Goal: Task Accomplishment & Management: Use online tool/utility

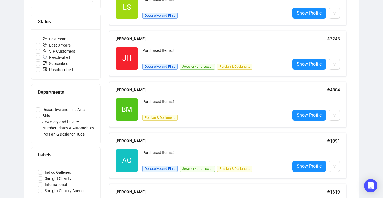
scroll to position [126, 0]
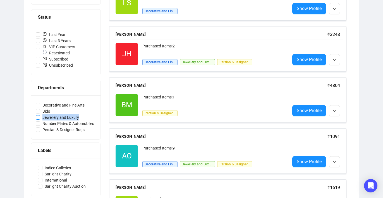
drag, startPoint x: 89, startPoint y: 118, endPoint x: 42, endPoint y: 119, distance: 47.5
click at [42, 119] on label "Jewellery and Luxury" at bounding box center [66, 117] width 60 height 6
copy span "Jewellery and Luxury"
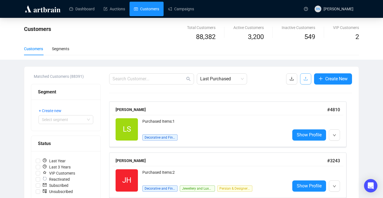
click at [304, 82] on span "button" at bounding box center [306, 78] width 4 height 7
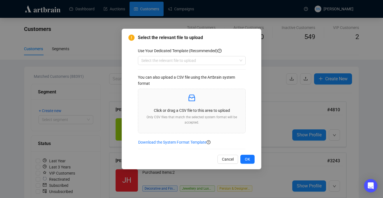
click at [207, 67] on div "Use Your Dedicated Template (Recommended) Select the relevant file to upload Yo…" at bounding box center [196, 99] width 117 height 102
click at [212, 61] on input "search" at bounding box center [189, 60] width 96 height 8
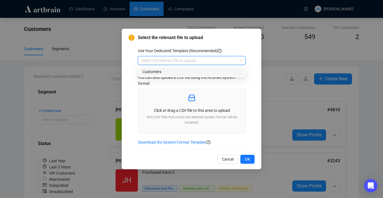
click at [212, 71] on div "Customers" at bounding box center [191, 72] width 99 height 6
click at [202, 111] on p "Click or drag a CSV file to this area to upload" at bounding box center [192, 111] width 98 height 6
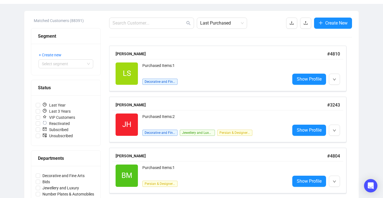
scroll to position [116, 0]
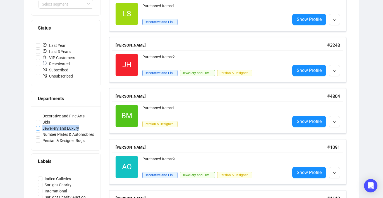
drag, startPoint x: 91, startPoint y: 128, endPoint x: 43, endPoint y: 129, distance: 48.3
click at [43, 129] on label "Jewellery and Luxury" at bounding box center [66, 128] width 60 height 6
copy span "Jewellery and Luxury"
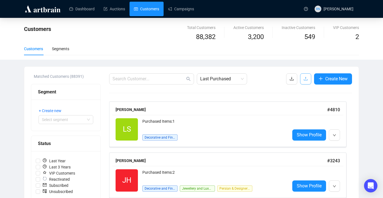
click at [304, 79] on icon "upload" at bounding box center [306, 79] width 4 height 4
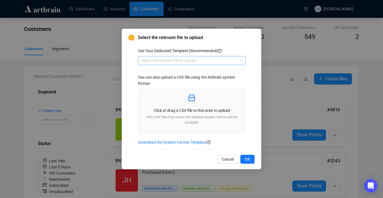
click at [193, 61] on input "search" at bounding box center [189, 60] width 96 height 8
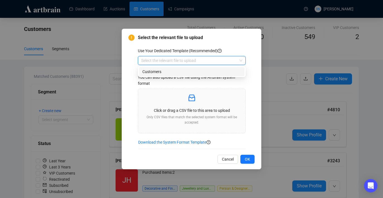
click at [192, 75] on div "Customers" at bounding box center [192, 71] width 106 height 9
click at [184, 107] on div "Click or drag a CSV file to this area to upload Only CSV files that match the s…" at bounding box center [192, 111] width 98 height 35
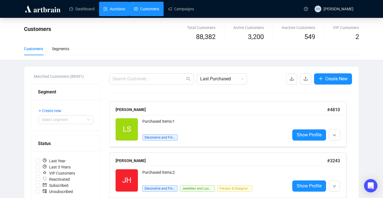
click at [104, 9] on link "Auctions" at bounding box center [115, 9] width 22 height 15
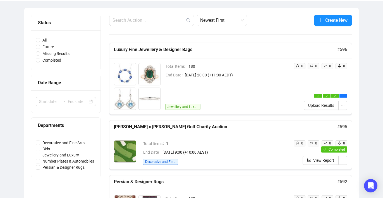
scroll to position [47, 0]
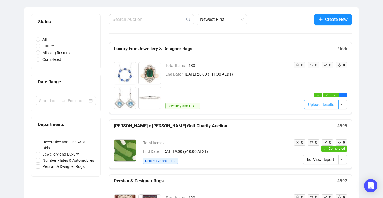
click at [316, 106] on span "Upload Results" at bounding box center [321, 105] width 26 height 6
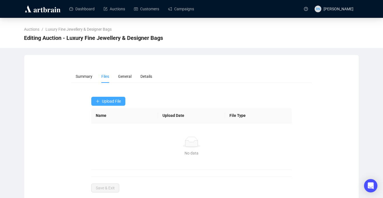
click at [108, 104] on span "Upload File" at bounding box center [111, 101] width 19 height 4
click at [106, 124] on span "Winning Bids" at bounding box center [109, 124] width 26 height 6
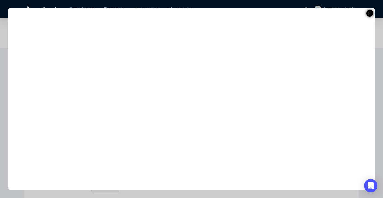
click at [369, 14] on icon at bounding box center [370, 13] width 3 height 7
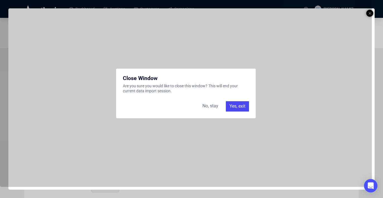
click at [240, 107] on div "Yes, exit" at bounding box center [237, 106] width 23 height 10
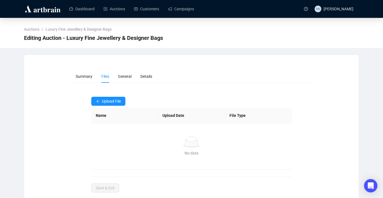
click at [105, 77] on span "Files" at bounding box center [105, 76] width 8 height 4
click at [121, 9] on link "Auctions" at bounding box center [115, 9] width 22 height 15
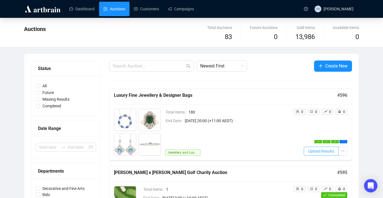
click at [311, 151] on span "Upload Results" at bounding box center [321, 151] width 26 height 6
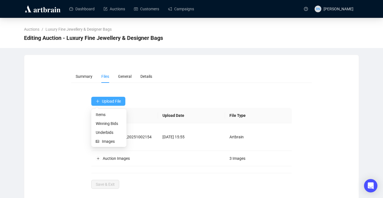
click at [115, 101] on span "Upload File" at bounding box center [111, 101] width 19 height 4
click at [114, 123] on span "Winning Bids" at bounding box center [109, 124] width 26 height 6
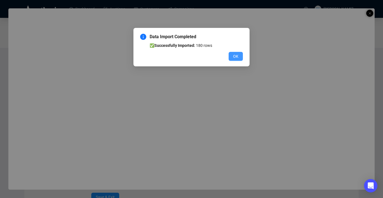
click at [233, 58] on span "OK" at bounding box center [235, 56] width 5 height 6
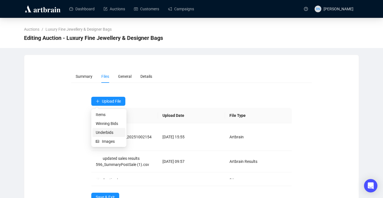
click at [102, 134] on span "Underbids" at bounding box center [109, 133] width 26 height 6
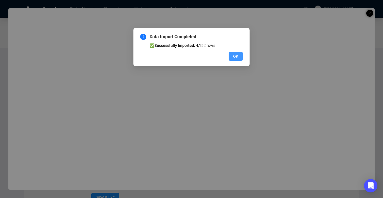
click at [235, 58] on span "OK" at bounding box center [235, 56] width 5 height 6
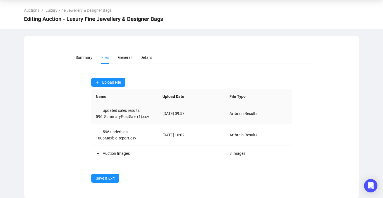
scroll to position [28, 0]
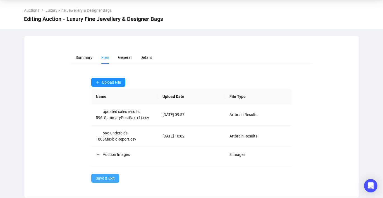
click at [104, 179] on span "Save & Exit" at bounding box center [105, 178] width 19 height 6
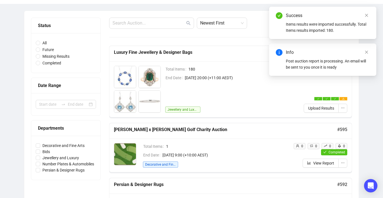
scroll to position [46, 0]
